Goal: Information Seeking & Learning: Learn about a topic

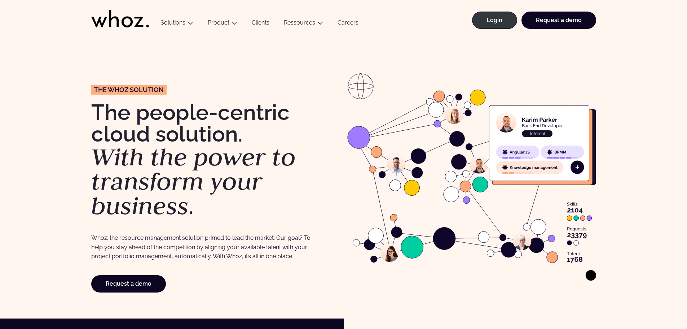
drag, startPoint x: 535, startPoint y: 140, endPoint x: 476, endPoint y: 190, distance: 77.0
click at [482, 194] on image at bounding box center [471, 175] width 249 height 173
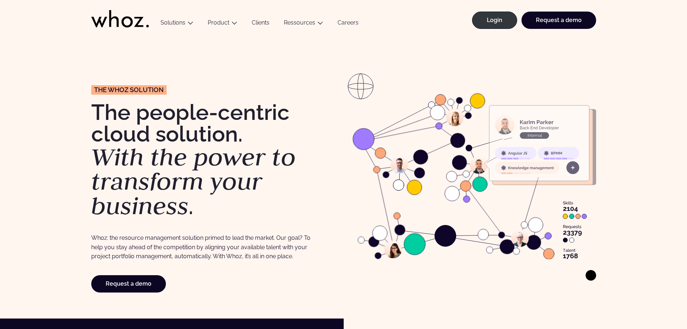
click at [430, 167] on g at bounding box center [472, 177] width 248 height 207
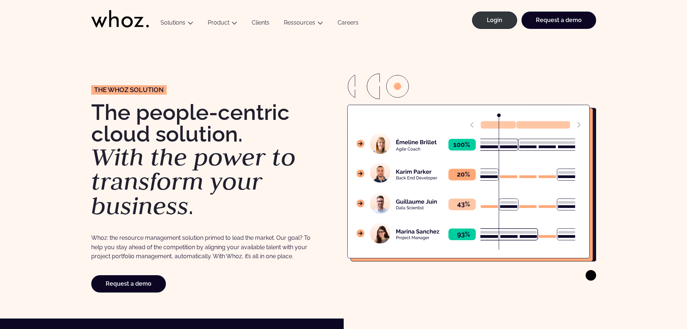
click at [580, 126] on icon at bounding box center [468, 181] width 242 height 153
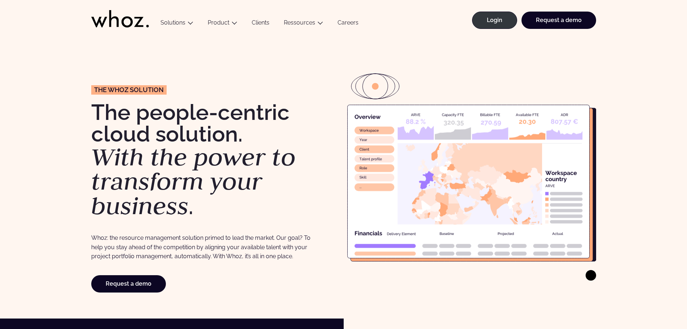
click at [580, 126] on icon at bounding box center [468, 181] width 242 height 153
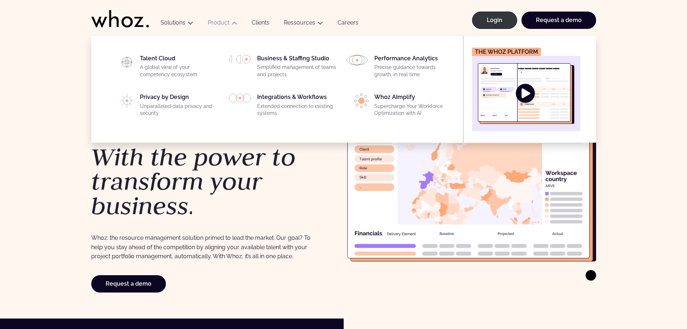
click at [526, 94] on img "Main" at bounding box center [526, 93] width 97 height 61
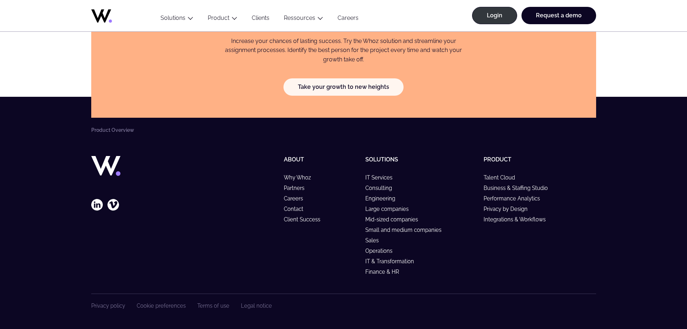
scroll to position [1307, 0]
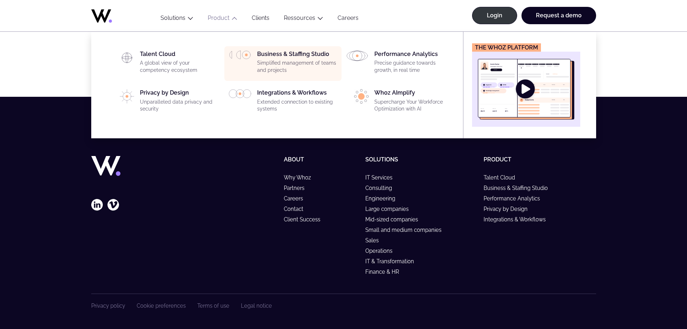
click at [288, 69] on p "Simplified management of teams and projects" at bounding box center [297, 67] width 80 height 14
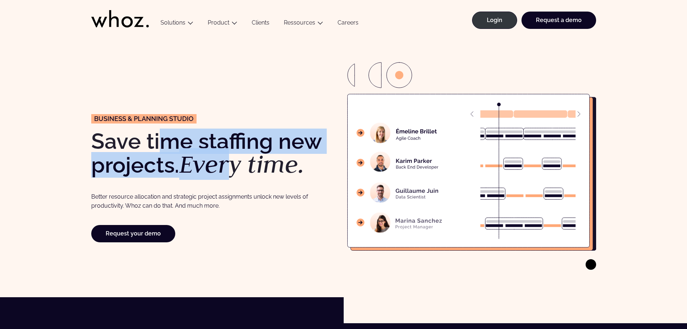
drag, startPoint x: 176, startPoint y: 137, endPoint x: 236, endPoint y: 158, distance: 64.0
click at [236, 158] on h1 "S ave time staffing new projects. Every time." at bounding box center [215, 153] width 249 height 46
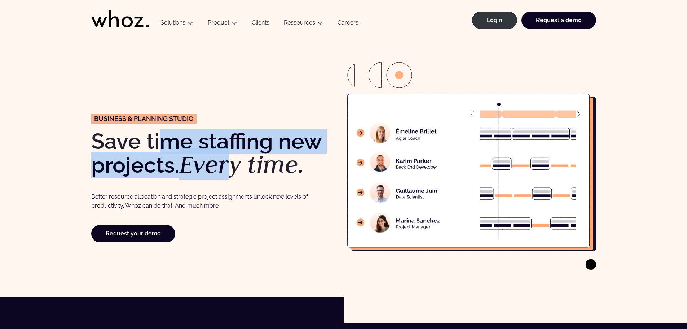
click at [236, 158] on em "Every time." at bounding box center [241, 164] width 125 height 32
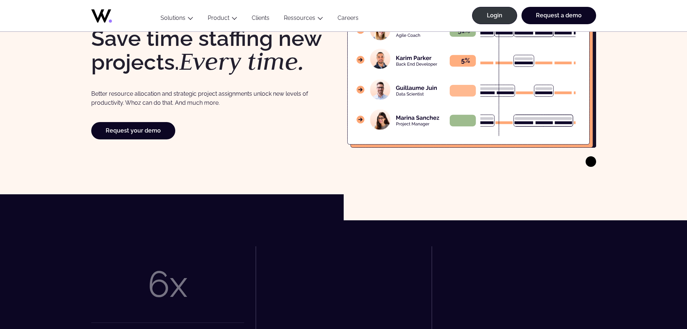
scroll to position [216, 0]
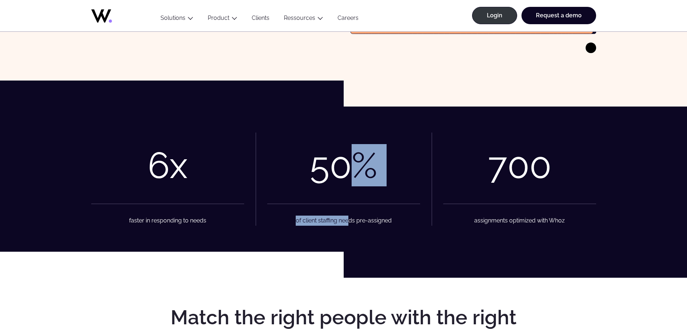
drag, startPoint x: 352, startPoint y: 172, endPoint x: 350, endPoint y: 218, distance: 45.8
click at [350, 218] on figure "50 % of client staffing needs pre-assigned" at bounding box center [343, 178] width 153 height 93
click at [350, 218] on figcaption "of client staffing needs pre-assigned" at bounding box center [343, 214] width 153 height 22
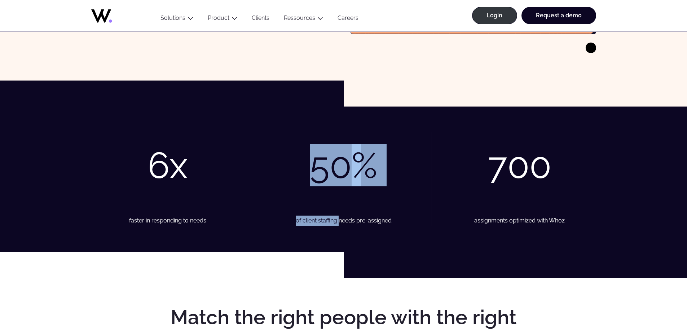
drag, startPoint x: 338, startPoint y: 202, endPoint x: 334, endPoint y: 141, distance: 60.7
click at [334, 141] on figure "50 % of client staffing needs pre-assigned" at bounding box center [343, 178] width 153 height 93
click at [334, 141] on div at bounding box center [343, 138] width 153 height 12
drag, startPoint x: 338, startPoint y: 162, endPoint x: 341, endPoint y: 220, distance: 58.1
click at [341, 220] on figure "50 % of client staffing needs pre-assigned" at bounding box center [343, 178] width 153 height 93
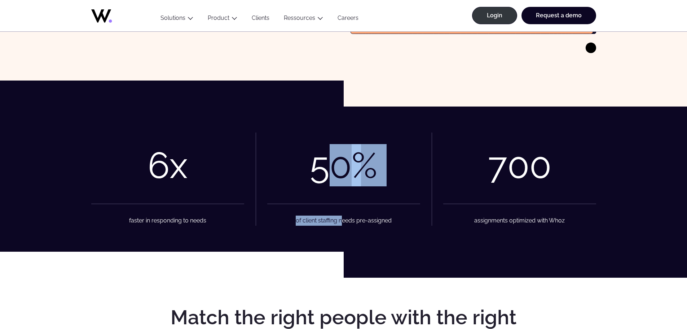
click at [341, 220] on figcaption "of client staffing needs pre-assigned" at bounding box center [343, 214] width 153 height 22
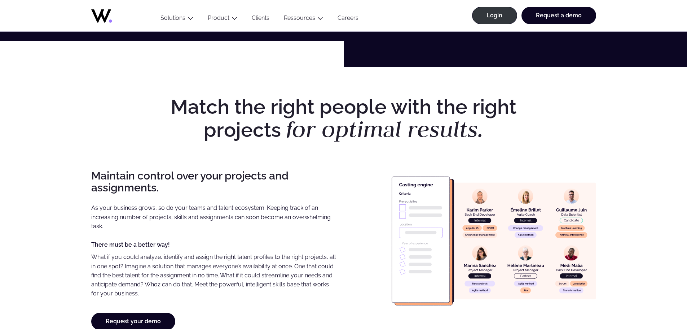
scroll to position [433, 0]
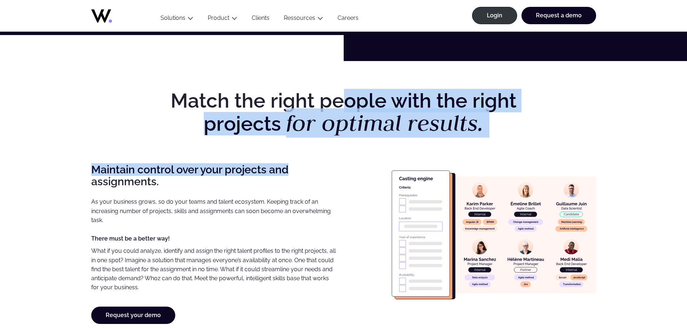
drag, startPoint x: 343, startPoint y: 81, endPoint x: 343, endPoint y: 139, distance: 57.4
click at [337, 131] on em "optimal results." at bounding box center [400, 122] width 168 height 29
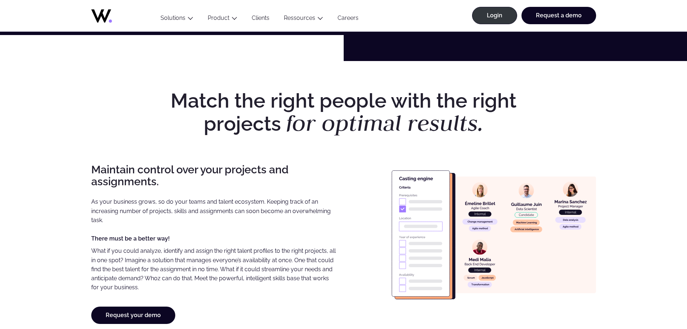
click at [346, 105] on h2 "Match the right people with the right projects for optimal results." at bounding box center [343, 112] width 369 height 45
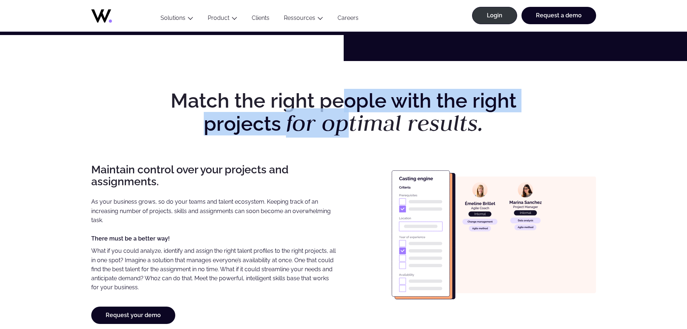
drag, startPoint x: 344, startPoint y: 103, endPoint x: 345, endPoint y: 125, distance: 21.7
click at [345, 125] on h2 "Match the right people with the right projects for optimal results." at bounding box center [343, 112] width 369 height 45
click at [345, 125] on em "optimal results." at bounding box center [400, 122] width 168 height 29
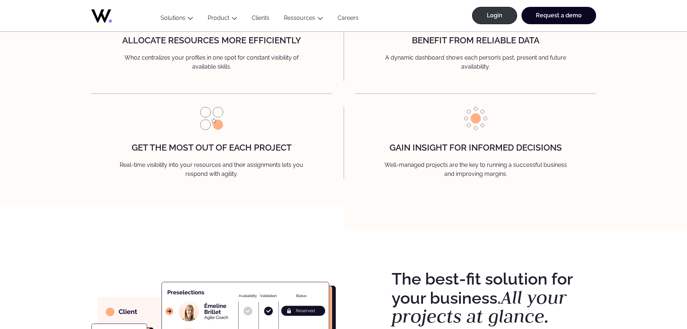
scroll to position [866, 0]
